Goal: Transaction & Acquisition: Purchase product/service

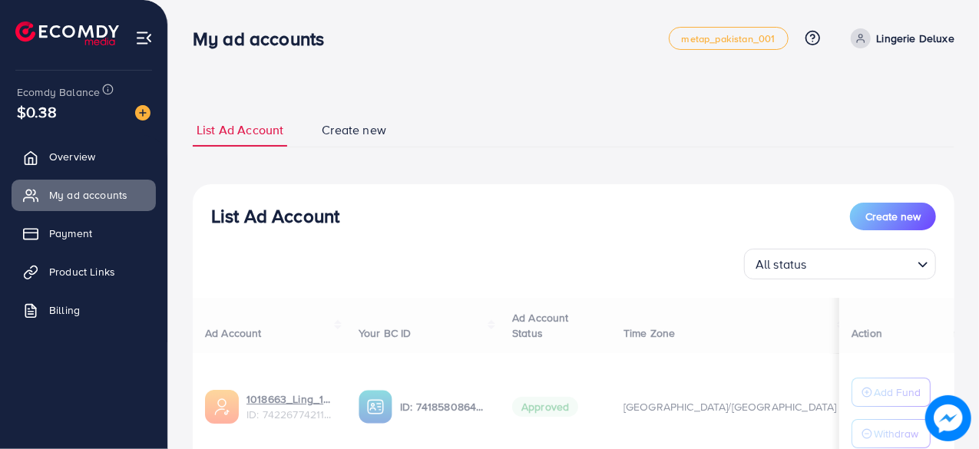
click at [107, 176] on ul "Overview My ad accounts Payment Product Links Billing" at bounding box center [83, 238] width 167 height 206
click at [105, 164] on link "Overview" at bounding box center [84, 156] width 144 height 31
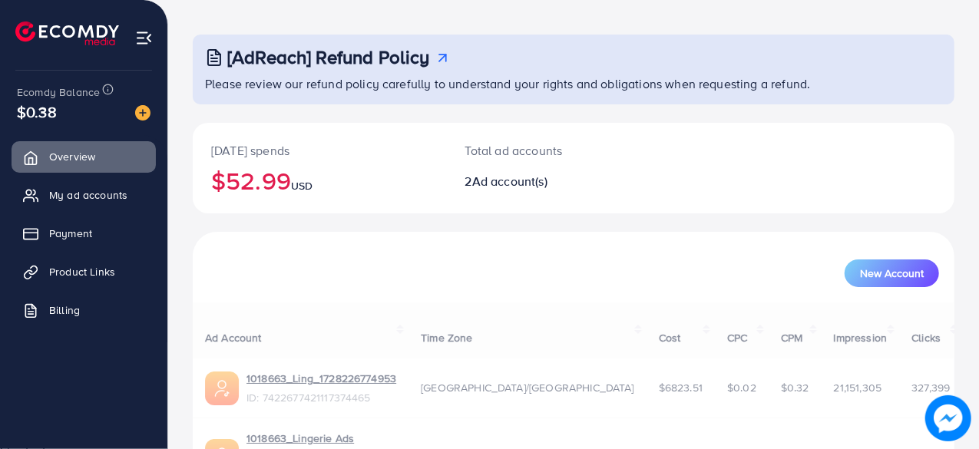
scroll to position [138, 0]
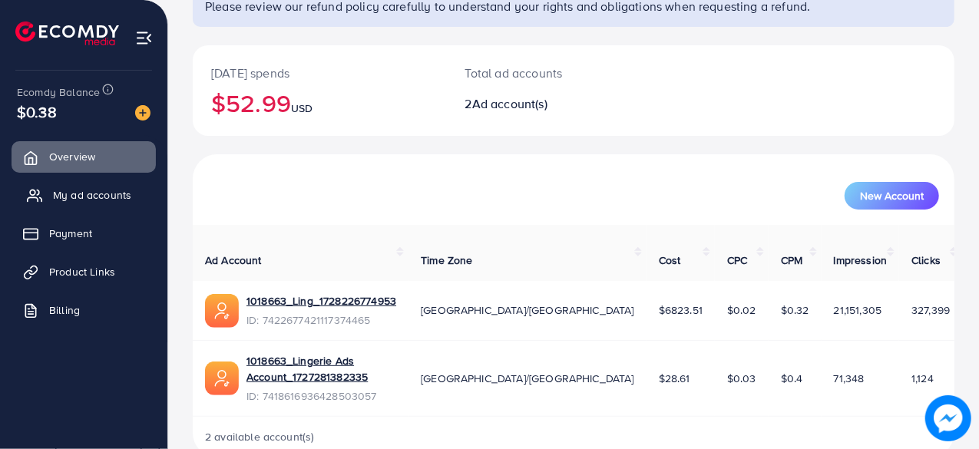
click at [118, 191] on span "My ad accounts" at bounding box center [92, 194] width 78 height 15
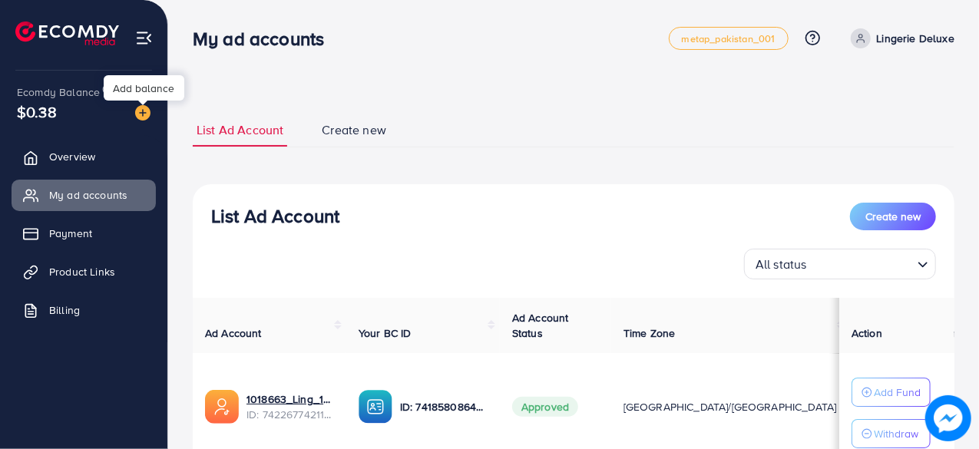
click at [144, 114] on img at bounding box center [142, 112] width 15 height 15
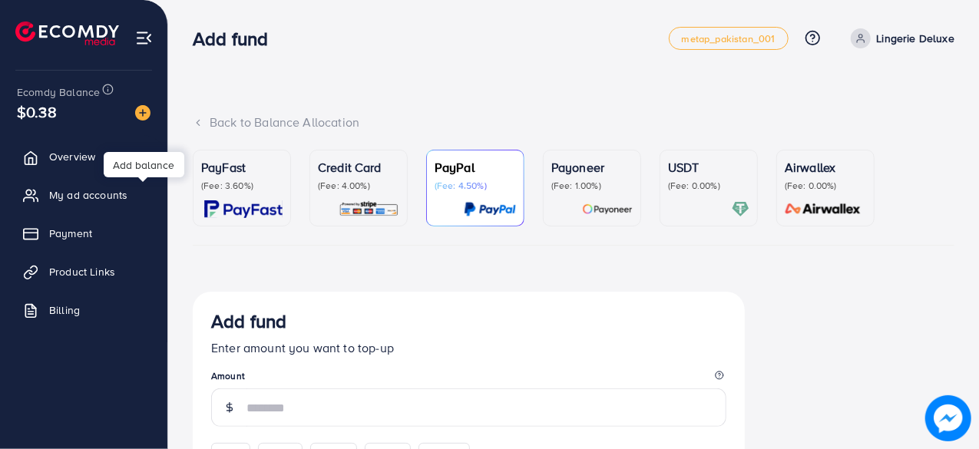
scroll to position [77, 0]
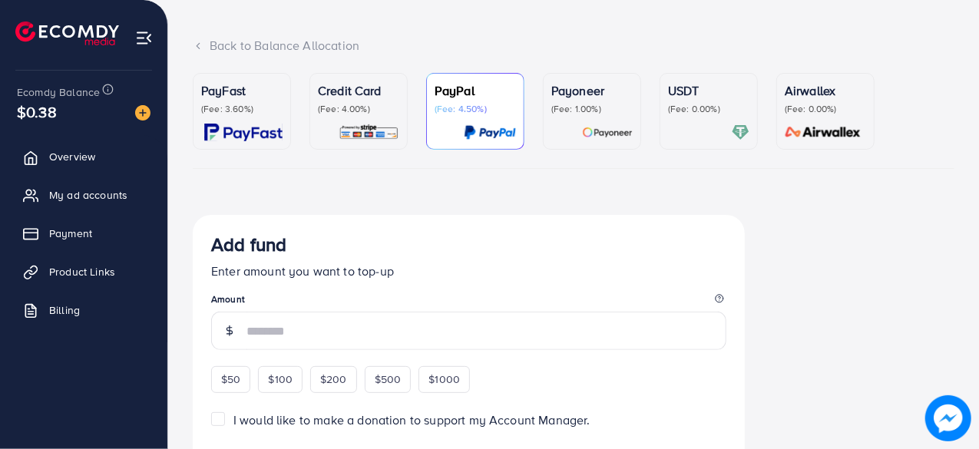
click at [735, 148] on link "USDT (Fee: 0.00%)" at bounding box center [708, 111] width 98 height 77
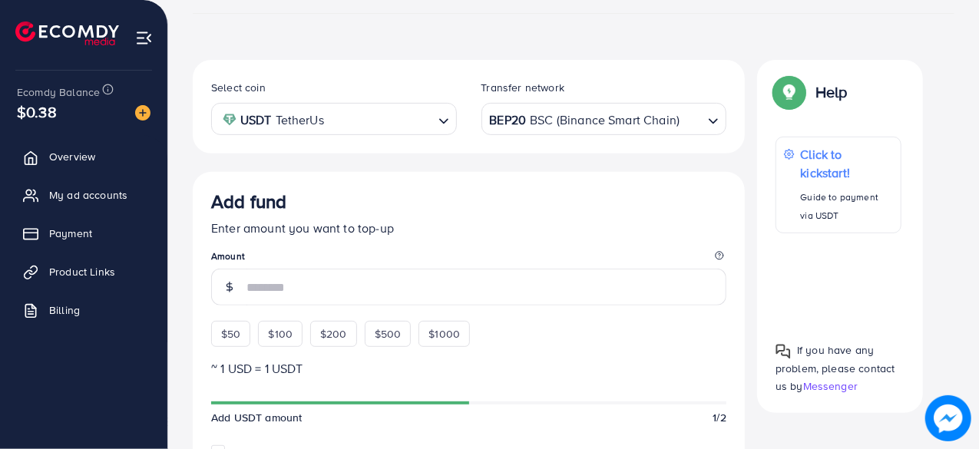
scroll to position [307, 0]
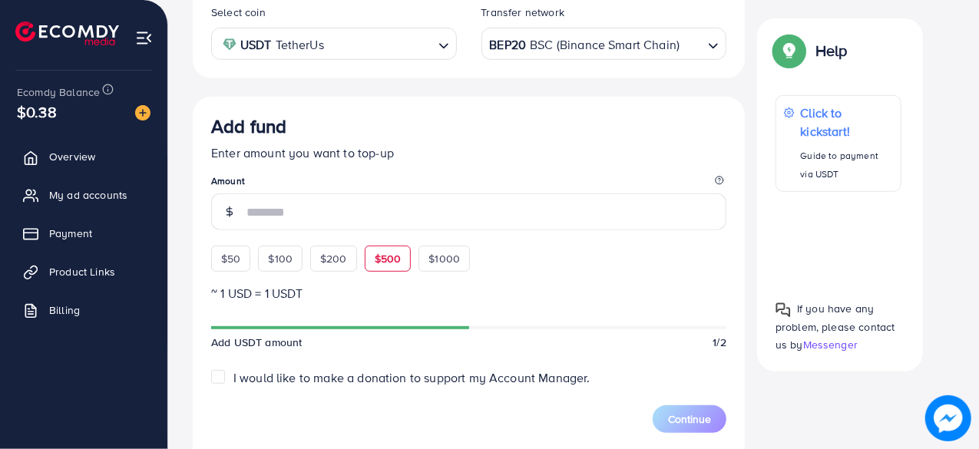
click at [367, 259] on div "$500" at bounding box center [388, 259] width 47 height 26
type input "***"
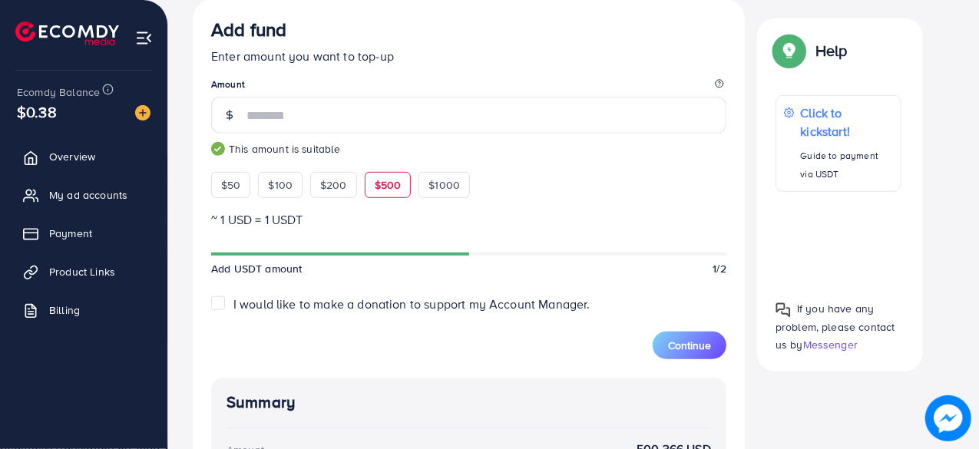
scroll to position [402, 0]
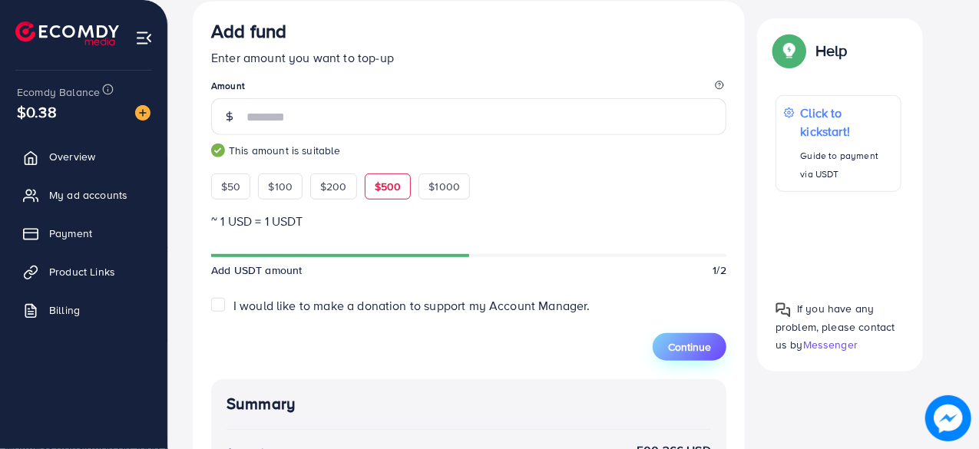
click at [688, 334] on button "Continue" at bounding box center [689, 347] width 74 height 28
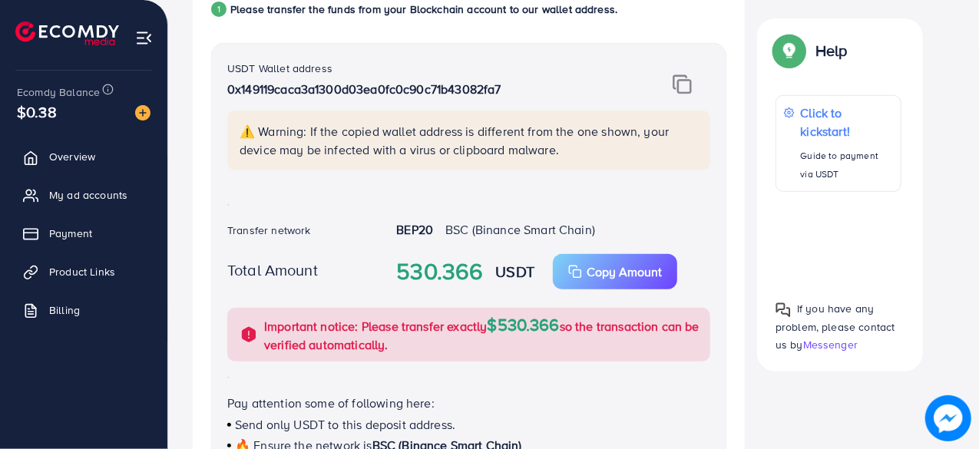
scroll to position [307, 0]
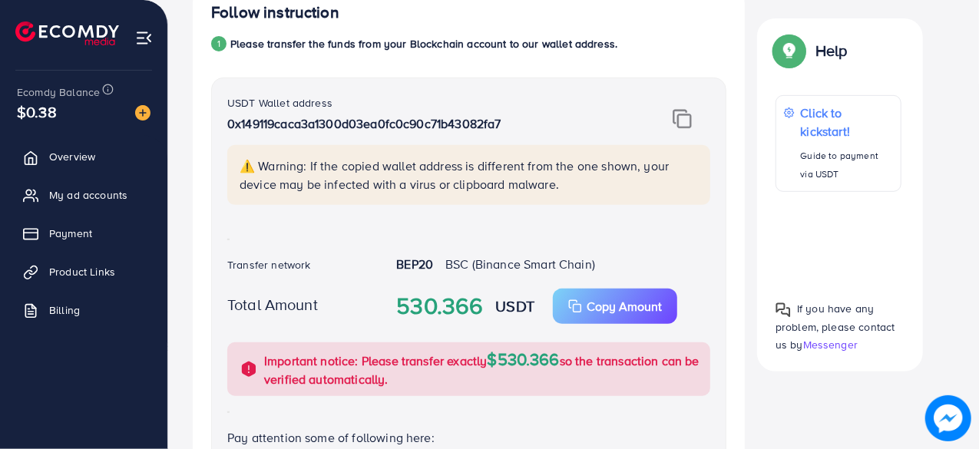
click at [685, 123] on img at bounding box center [681, 119] width 19 height 20
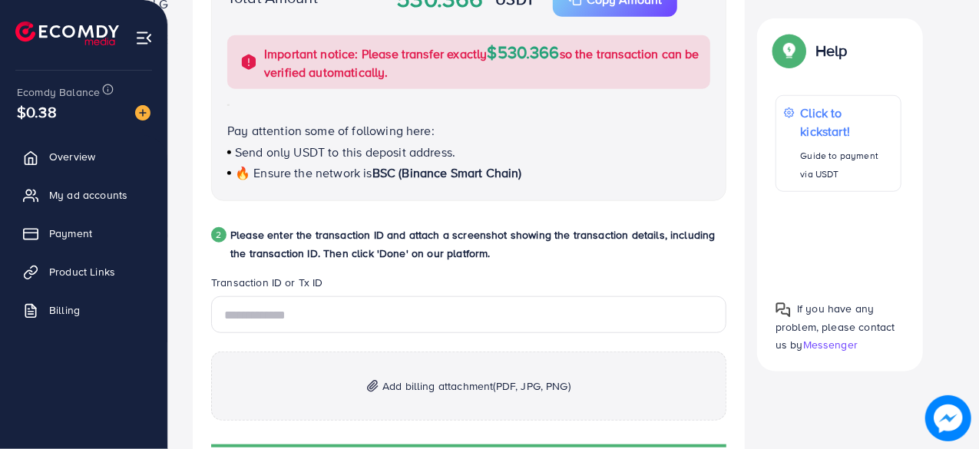
scroll to position [691, 0]
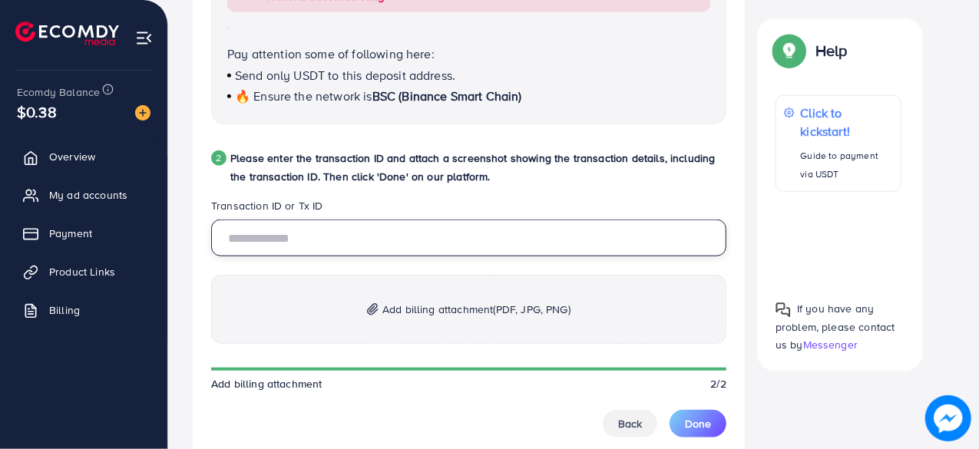
click at [375, 234] on input "text" at bounding box center [468, 238] width 515 height 37
paste input "**********"
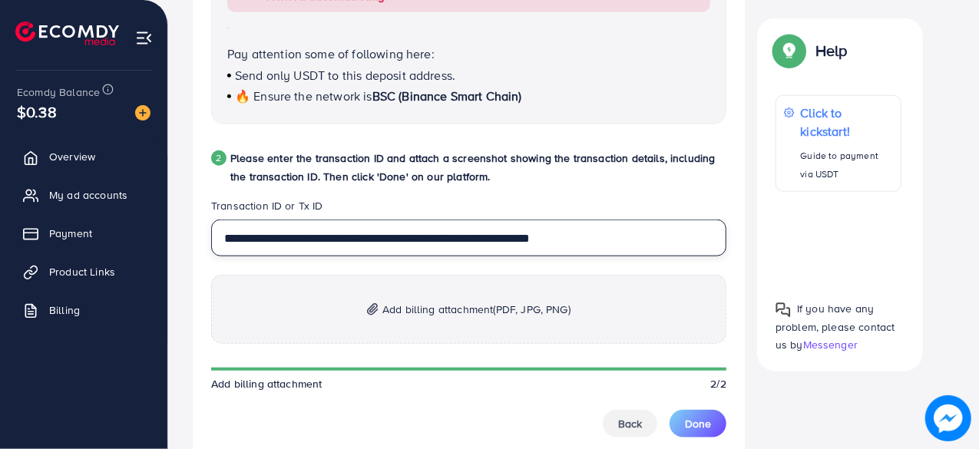
type input "**********"
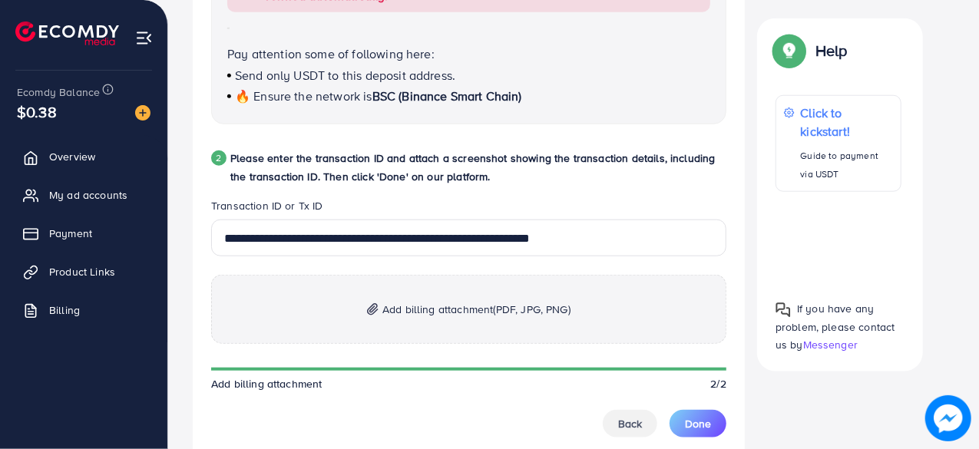
click at [468, 311] on span "Add billing attachment (PDF, JPG, PNG)" at bounding box center [476, 309] width 188 height 18
click at [539, 312] on span "(PDF, JPG, PNG)" at bounding box center [532, 309] width 77 height 15
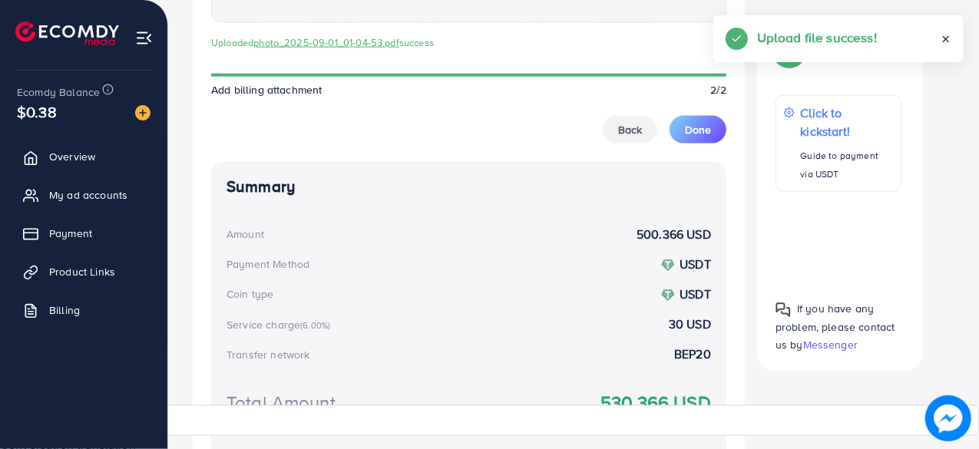
scroll to position [947, 0]
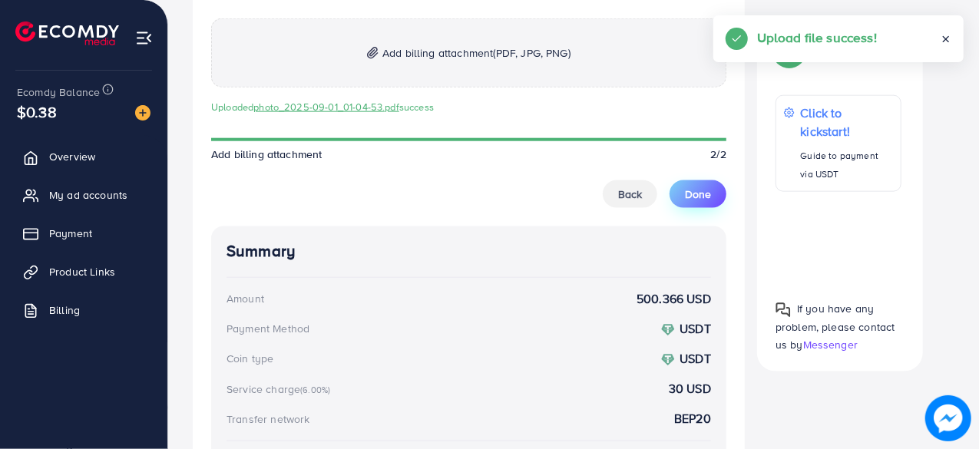
click at [710, 194] on span "Done" at bounding box center [698, 194] width 26 height 15
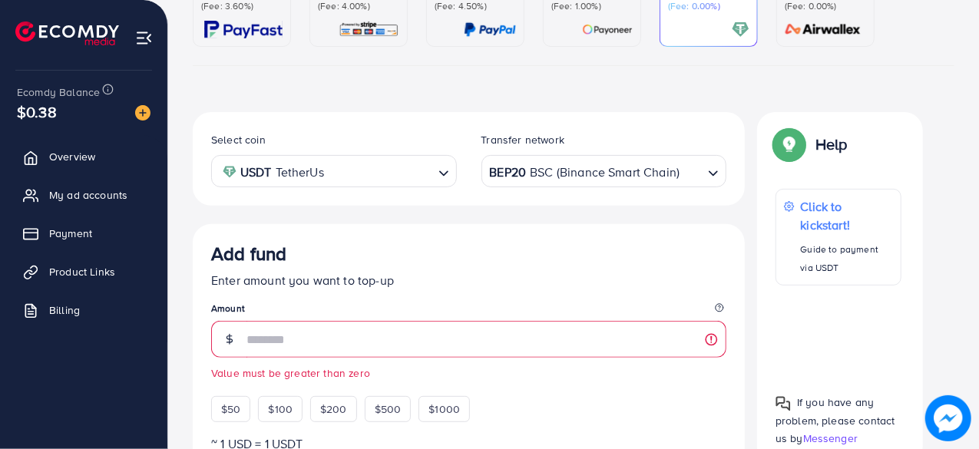
scroll to position [140, 0]
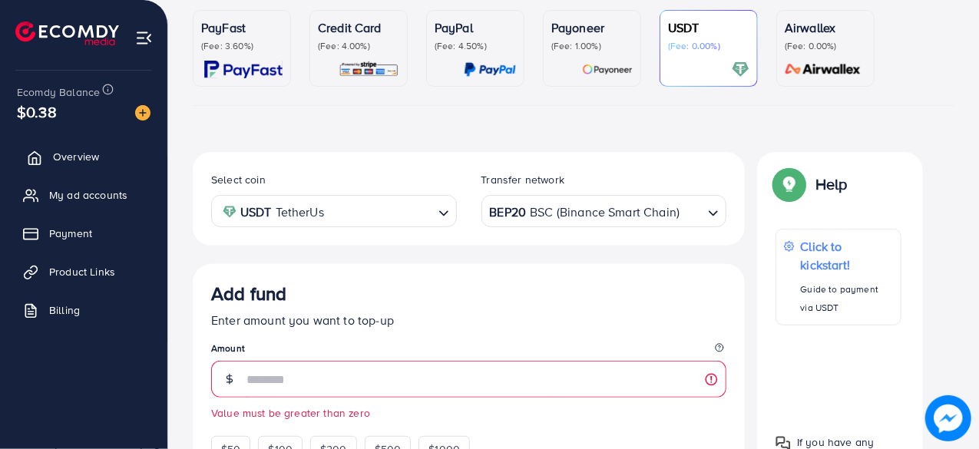
type input "**"
drag, startPoint x: 102, startPoint y: 171, endPoint x: 105, endPoint y: 180, distance: 9.0
click at [102, 171] on link "Overview" at bounding box center [84, 156] width 144 height 31
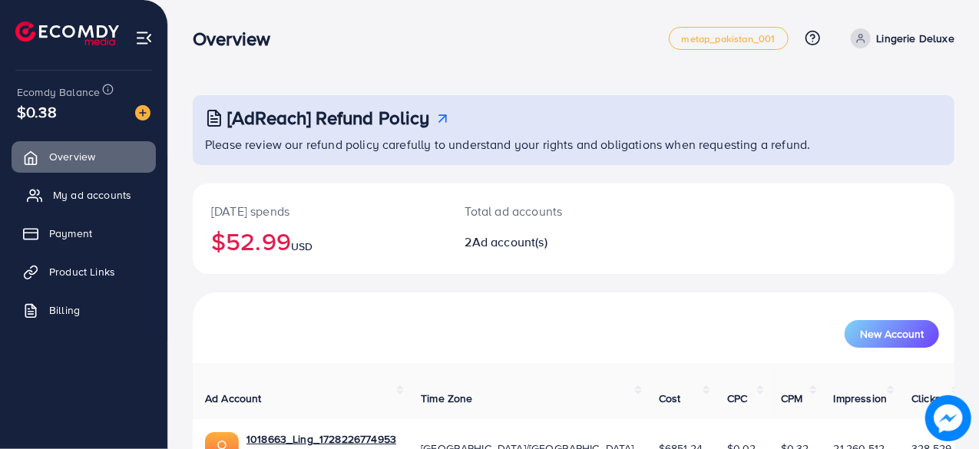
click at [109, 193] on span "My ad accounts" at bounding box center [92, 194] width 78 height 15
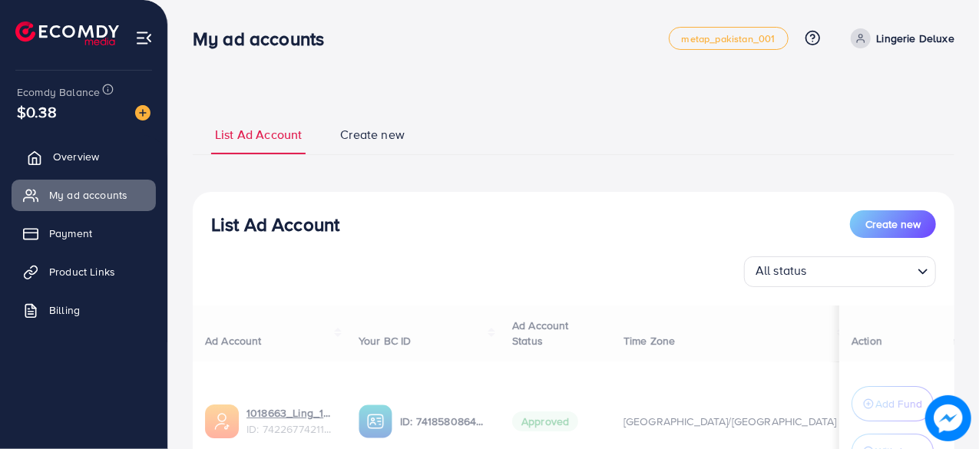
click at [106, 153] on link "Overview" at bounding box center [84, 156] width 144 height 31
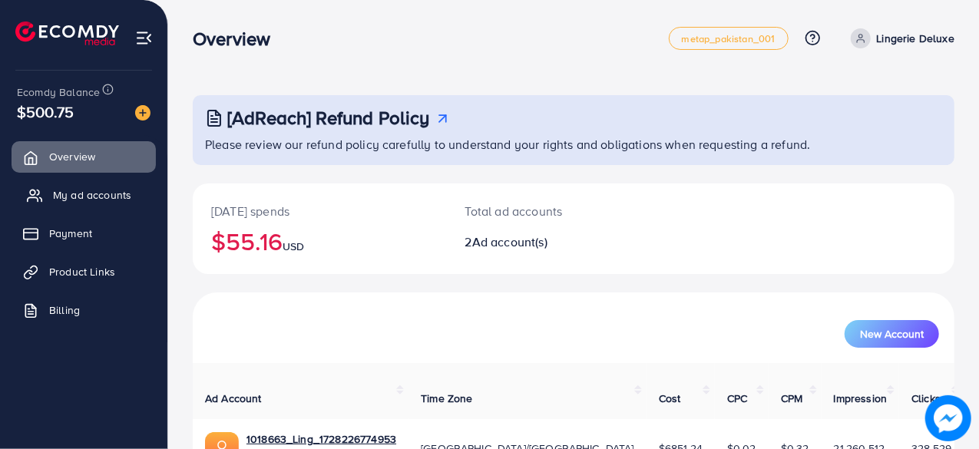
click at [114, 184] on link "My ad accounts" at bounding box center [84, 195] width 144 height 31
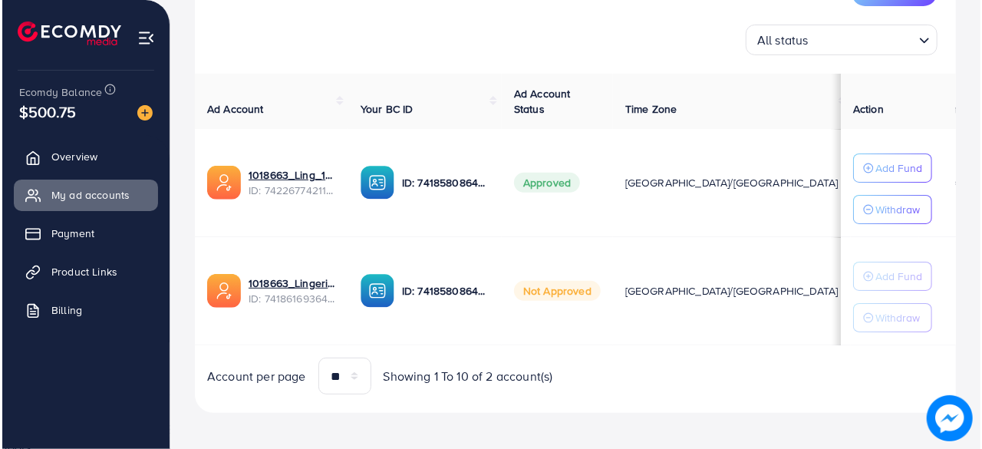
scroll to position [228, 0]
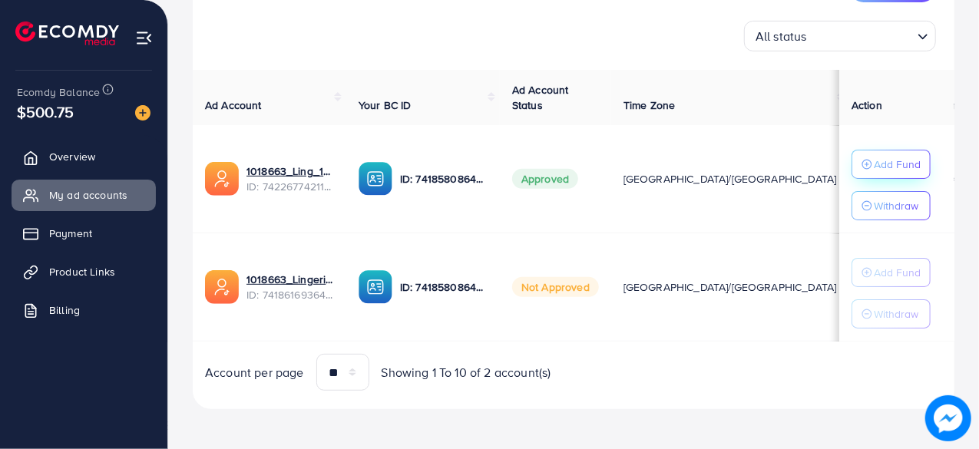
click at [880, 163] on p "Add Fund" at bounding box center [896, 164] width 47 height 18
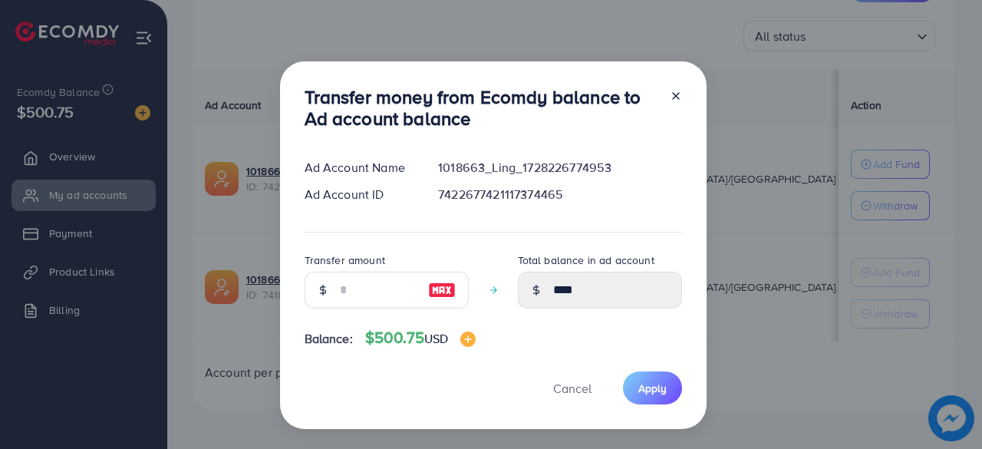
click at [866, 163] on div "Transfer money from Ecomdy balance to Ad account balance Ad Account Name 101866…" at bounding box center [491, 224] width 982 height 449
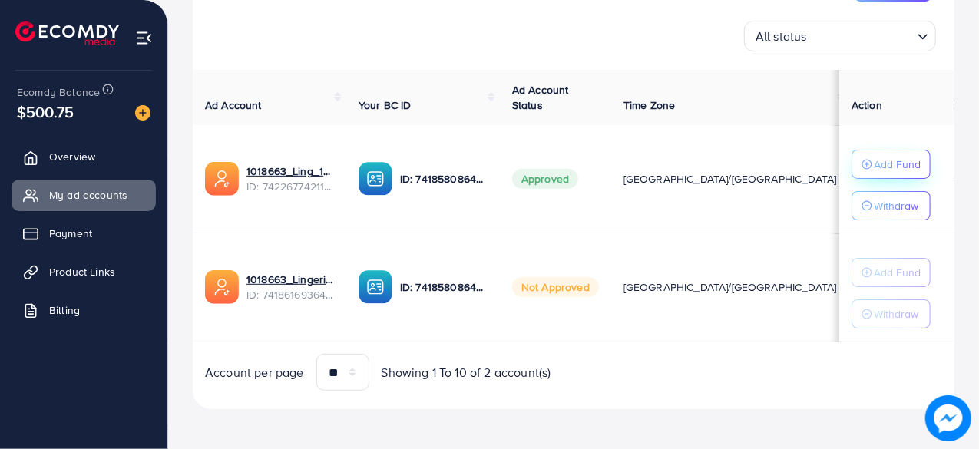
click at [877, 167] on p "Add Fund" at bounding box center [896, 164] width 47 height 18
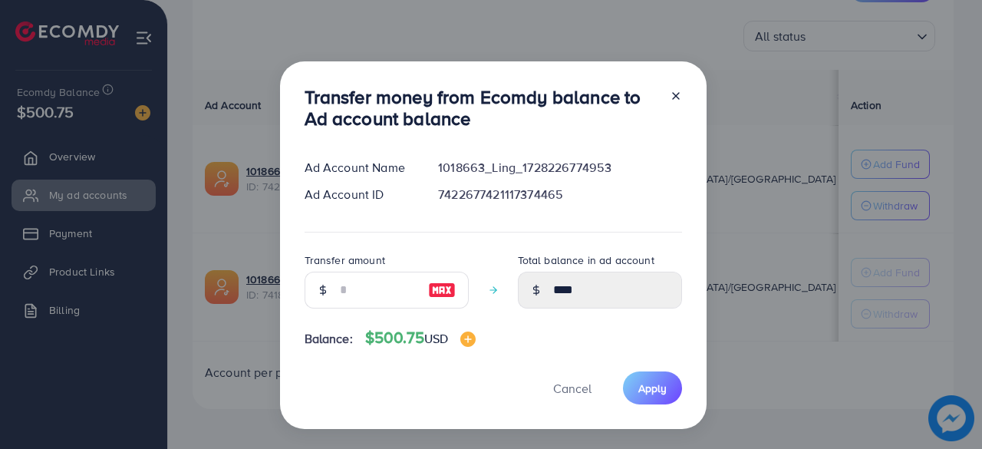
click at [428, 289] on img at bounding box center [442, 290] width 28 height 18
type input "***"
type input "******"
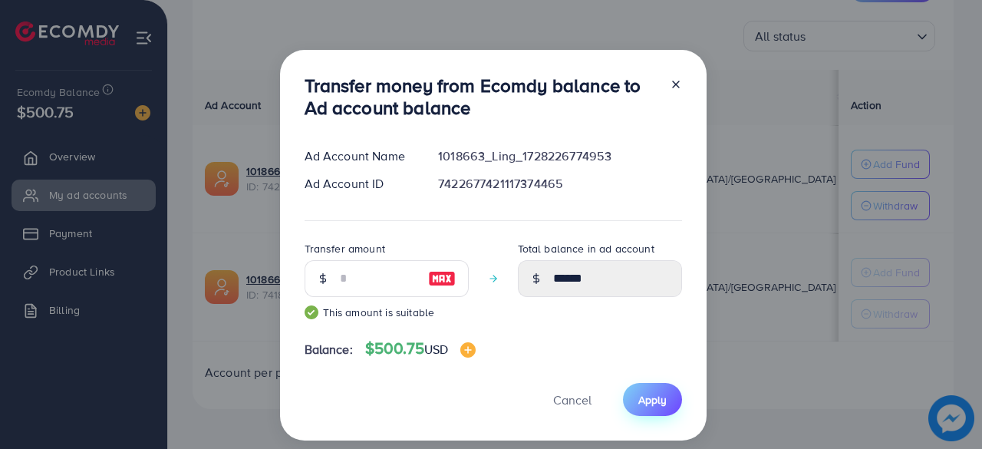
click at [649, 395] on span "Apply" at bounding box center [653, 399] width 28 height 15
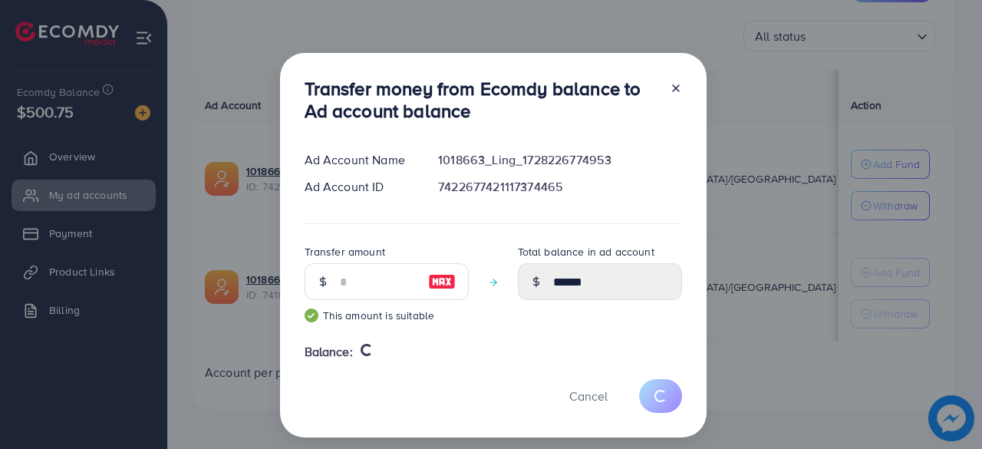
type input "****"
